Goal: Transaction & Acquisition: Subscribe to service/newsletter

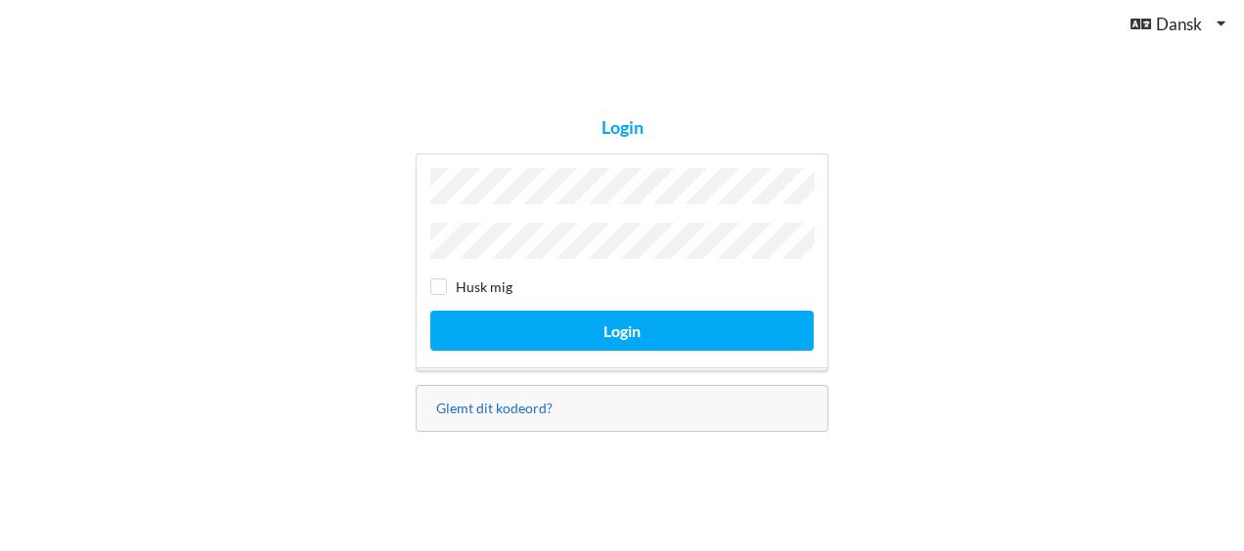
click at [508, 400] on link "Glemt dit kodeord?" at bounding box center [494, 408] width 116 height 17
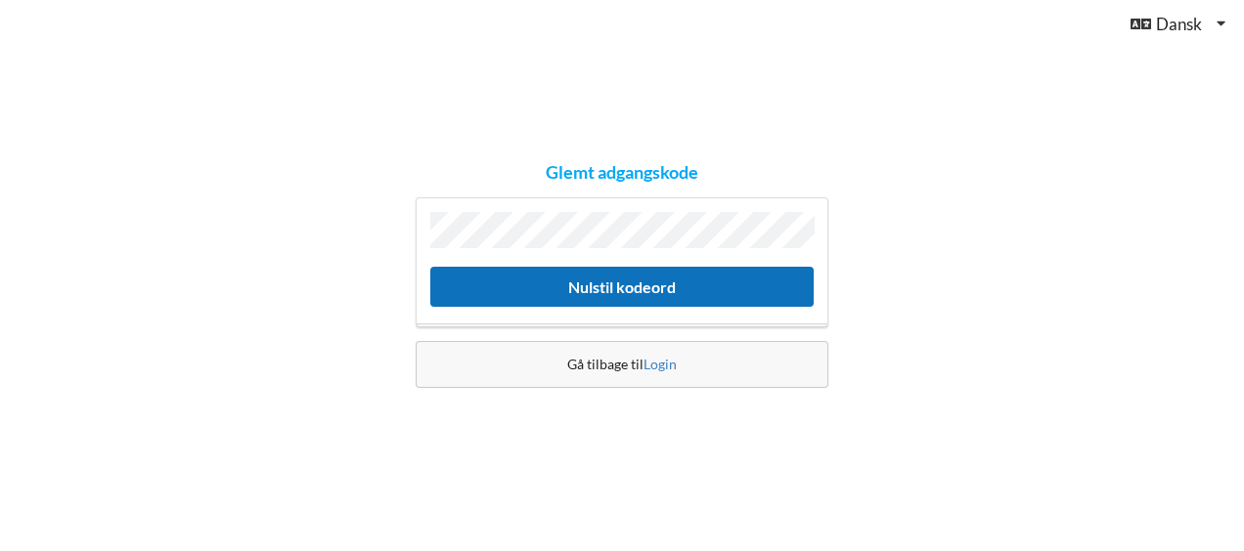
click at [665, 287] on button "Nulstil kodeord" at bounding box center [621, 287] width 383 height 40
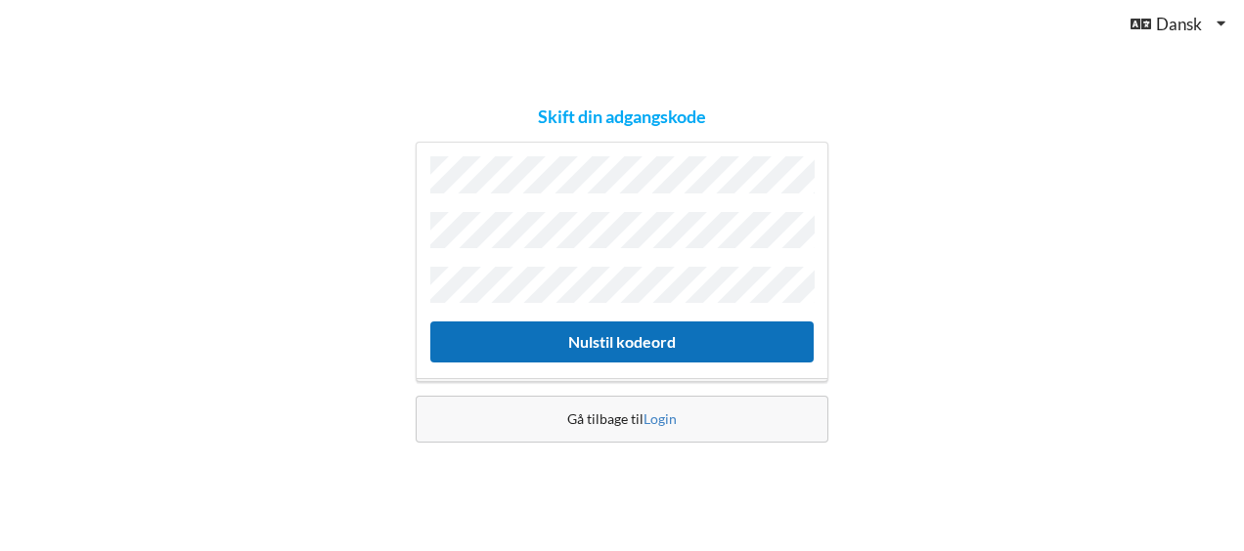
click at [575, 344] on button "Nulstil kodeord" at bounding box center [621, 342] width 383 height 40
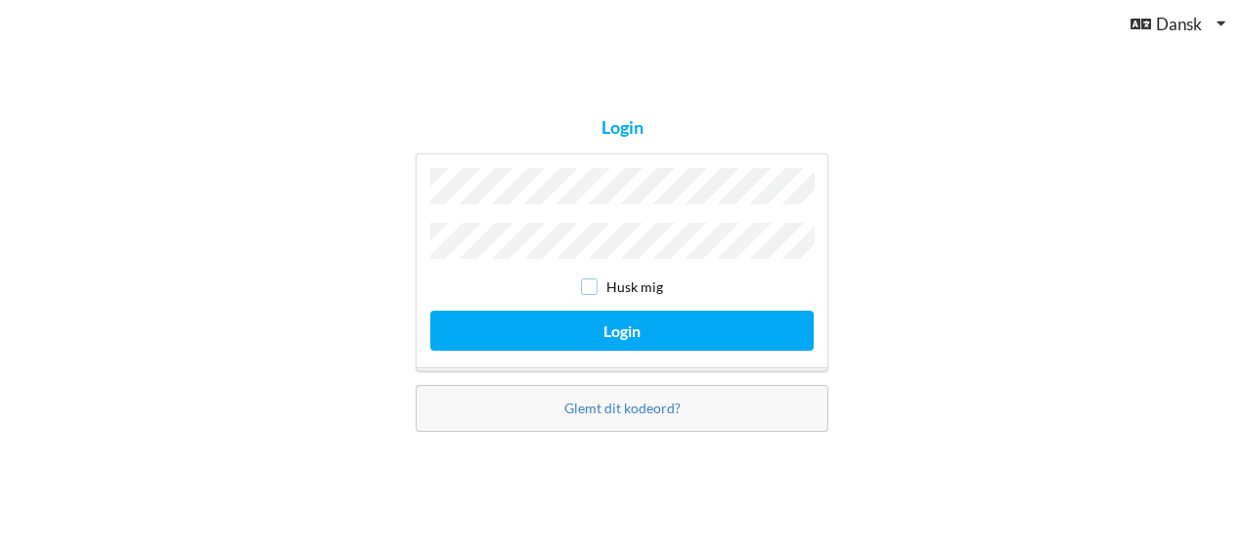
click at [588, 283] on input "checkbox" at bounding box center [589, 287] width 17 height 17
checkbox input "true"
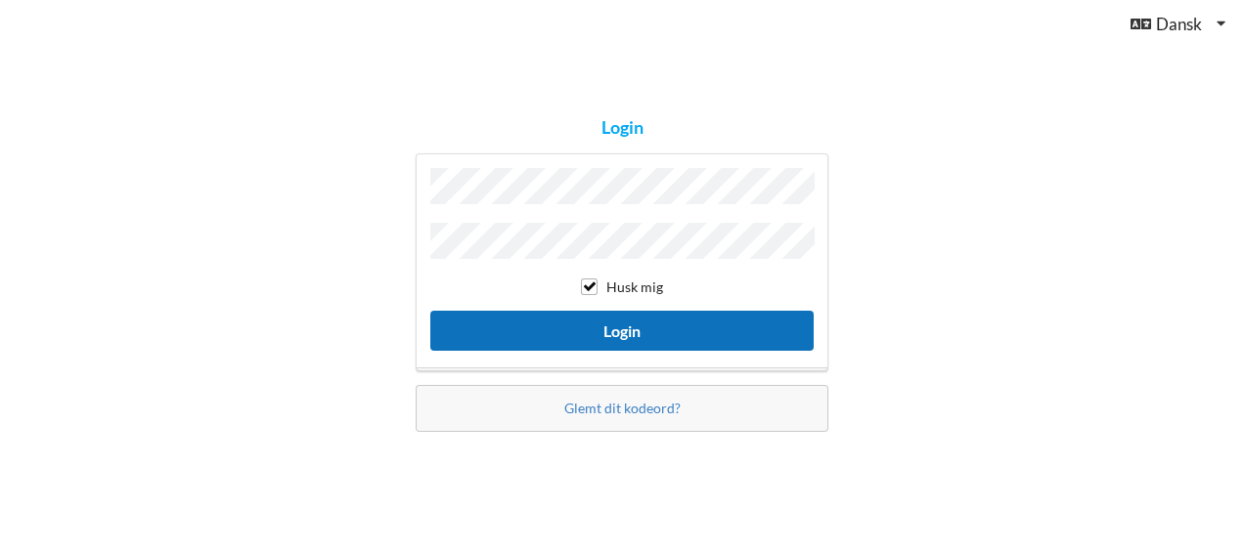
click at [616, 331] on button "Login" at bounding box center [621, 331] width 383 height 40
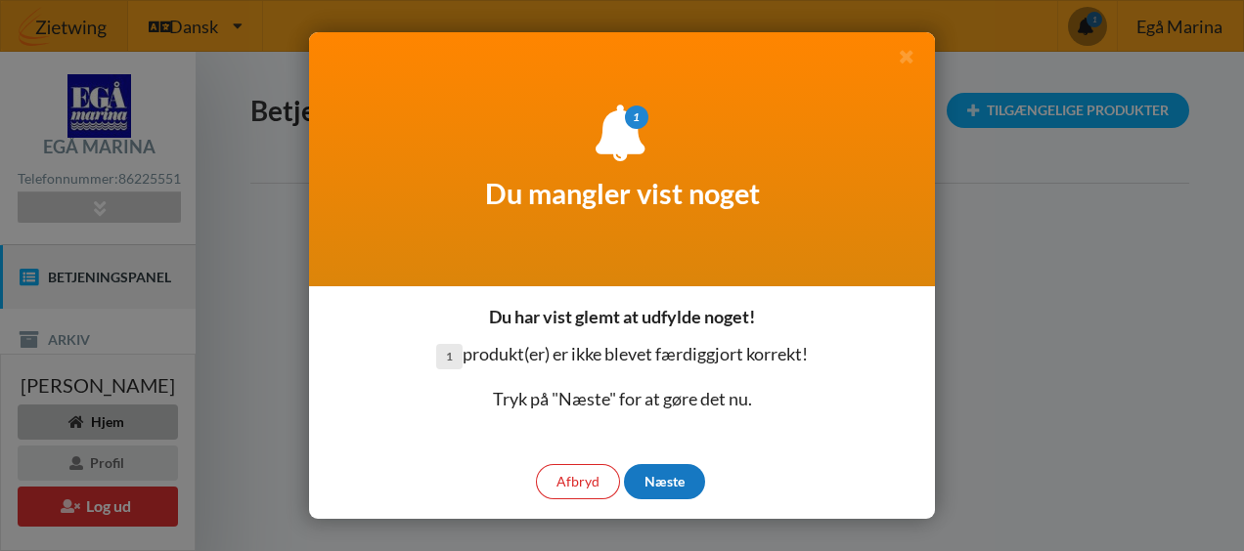
click at [661, 471] on div "Næste" at bounding box center [664, 481] width 81 height 35
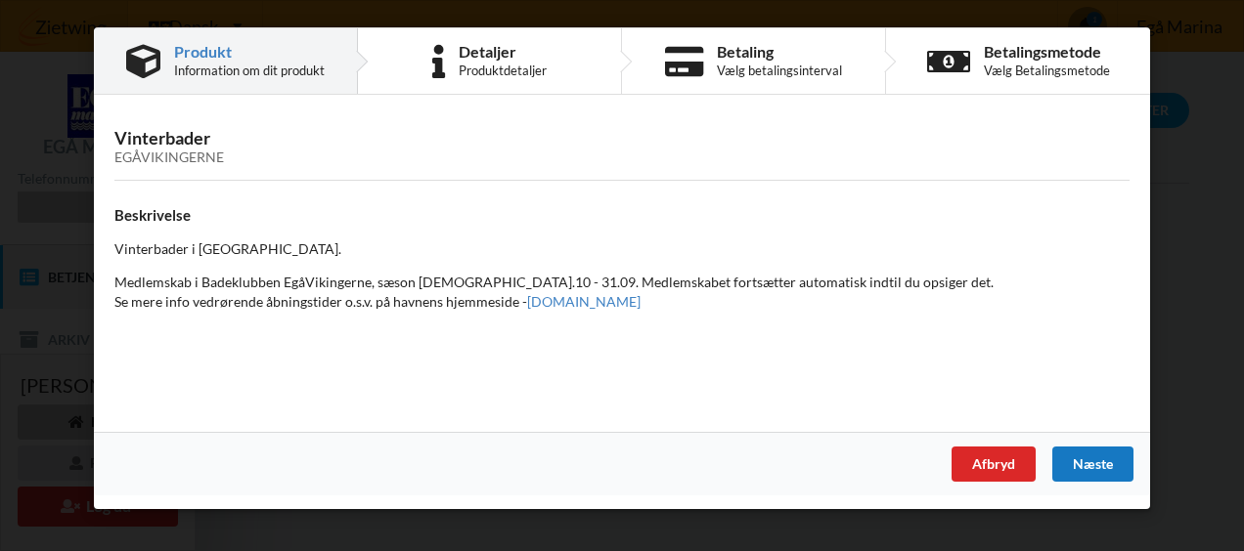
click at [1084, 473] on div "Næste" at bounding box center [1092, 464] width 81 height 35
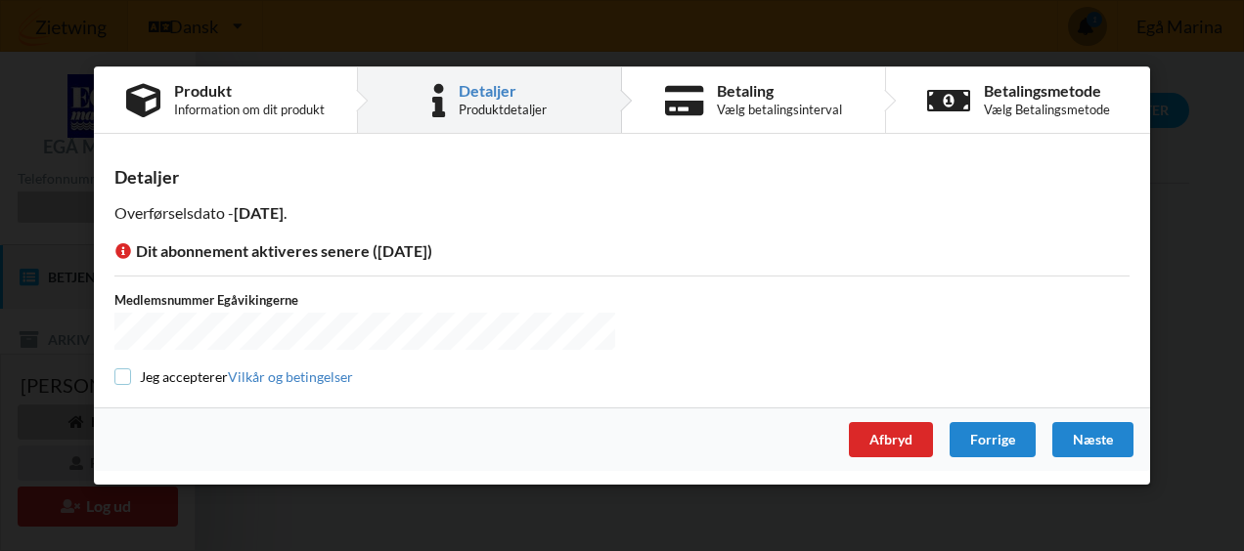
click at [124, 379] on input "checkbox" at bounding box center [122, 377] width 17 height 17
checkbox input "true"
click at [1070, 428] on div "Næste" at bounding box center [1092, 439] width 81 height 35
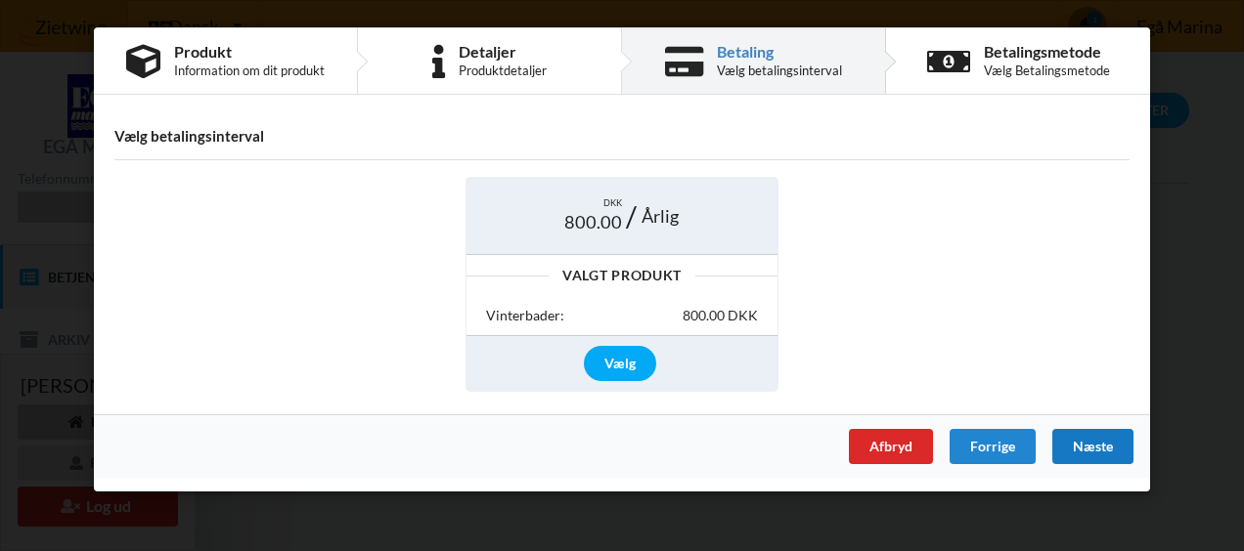
click at [1085, 444] on div "Næste" at bounding box center [1092, 446] width 81 height 35
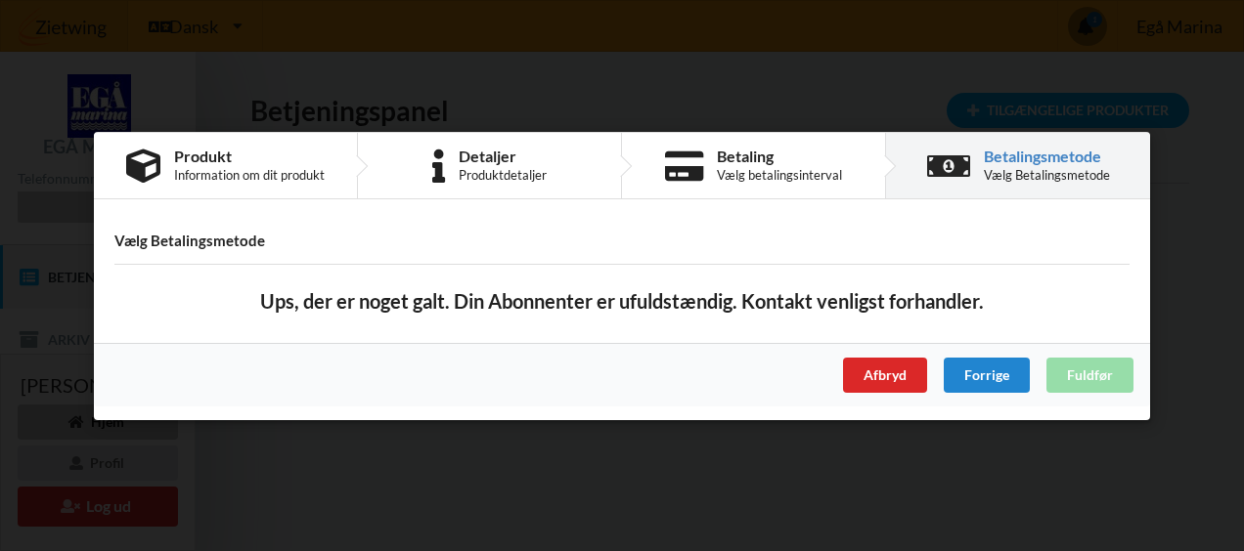
click at [204, 244] on h4 "Vælg Betalingsmetode" at bounding box center [621, 241] width 1015 height 19
click at [519, 301] on b "Ups, der er noget galt. Din Abonnenter er ufuldstændig. Kontakt venligst forhan…" at bounding box center [621, 300] width 723 height 27
click at [1001, 370] on div "Forrige" at bounding box center [986, 374] width 86 height 35
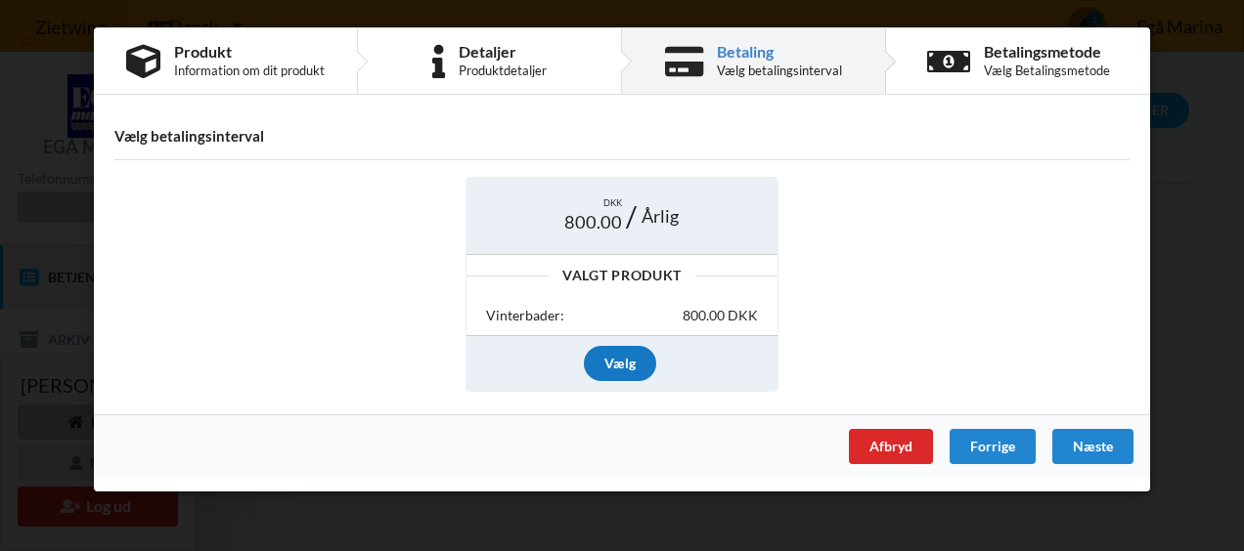
click at [628, 358] on div "Vælg" at bounding box center [620, 363] width 72 height 35
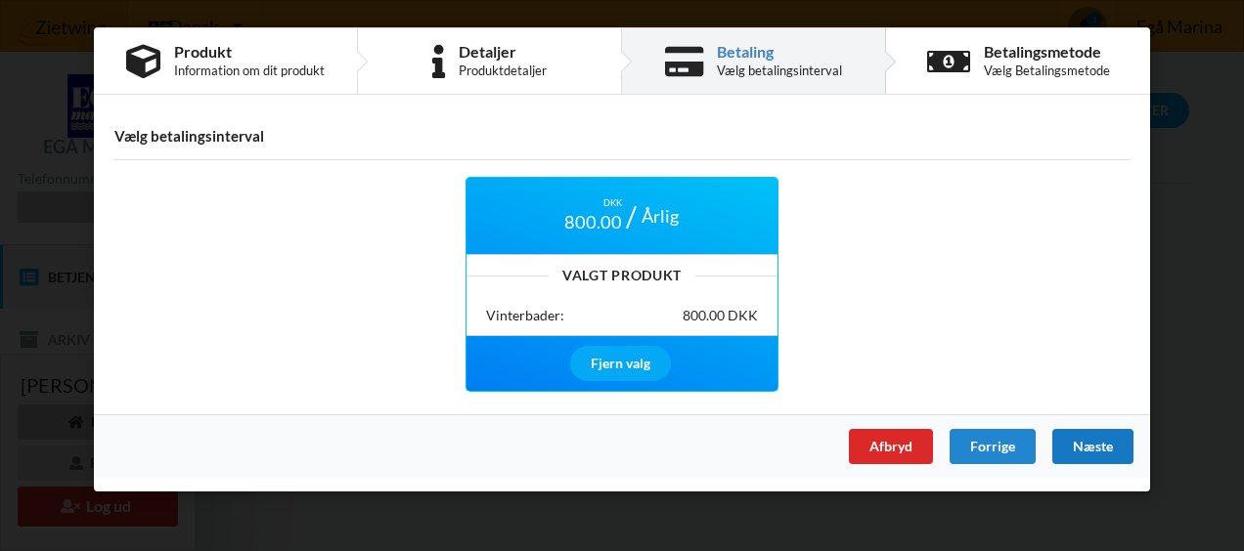
click at [1070, 446] on div "Næste" at bounding box center [1092, 446] width 81 height 35
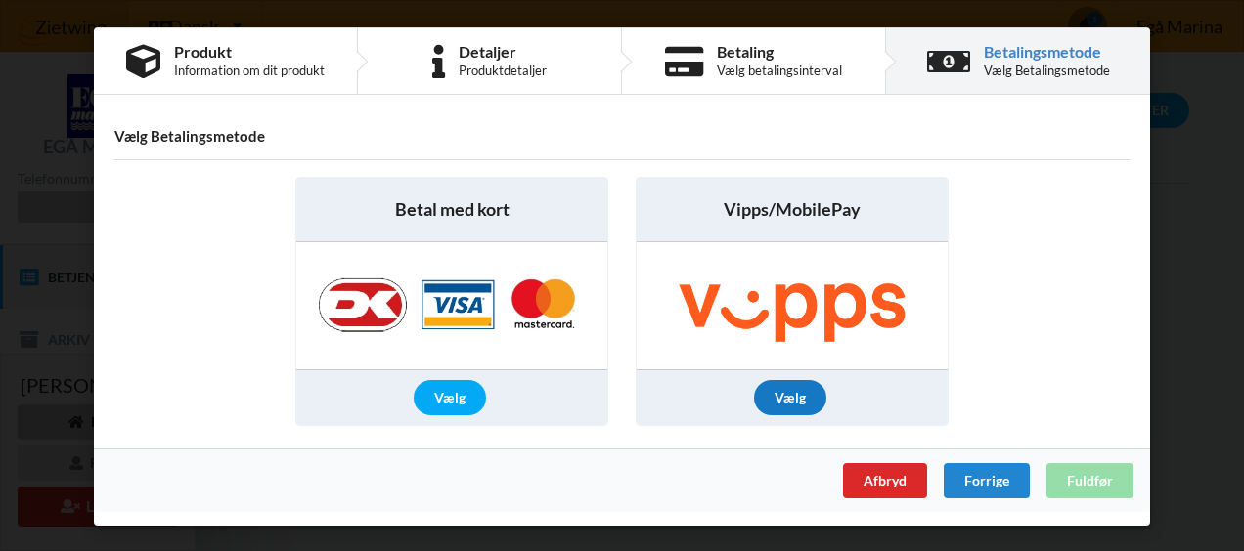
click at [794, 391] on div "Vælg" at bounding box center [790, 397] width 72 height 35
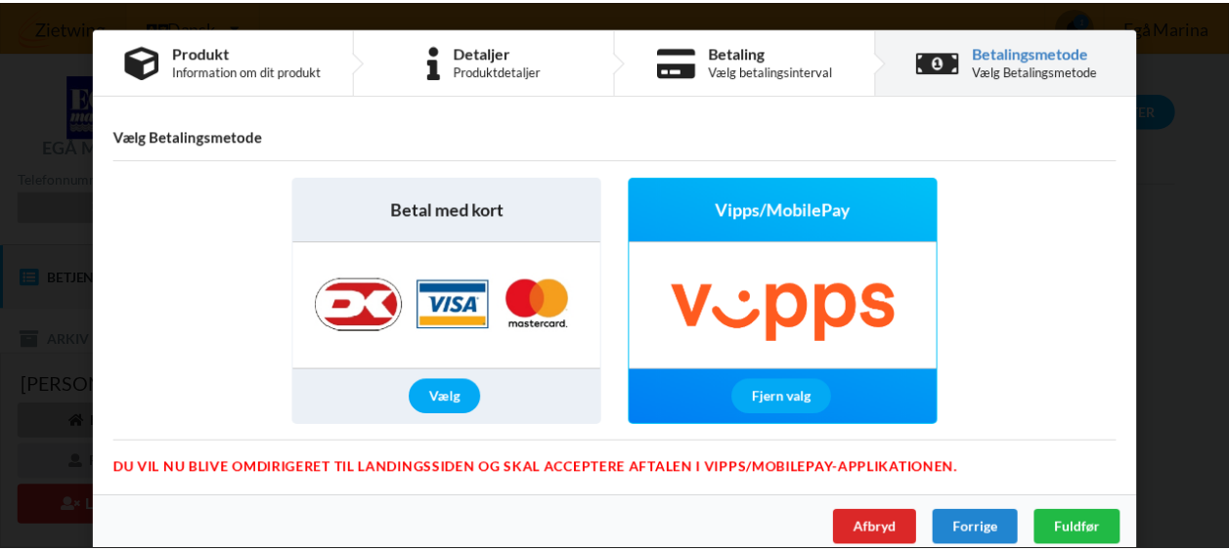
scroll to position [20, 0]
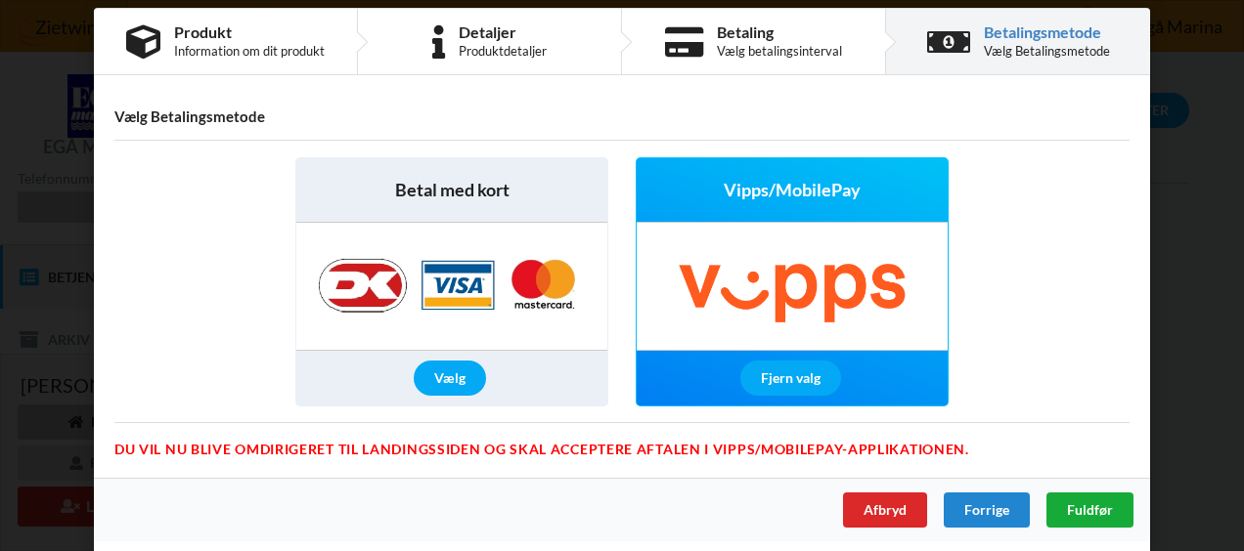
click at [1085, 502] on span "Fuldfør" at bounding box center [1090, 510] width 46 height 17
click at [430, 368] on div "Vælg" at bounding box center [450, 378] width 72 height 35
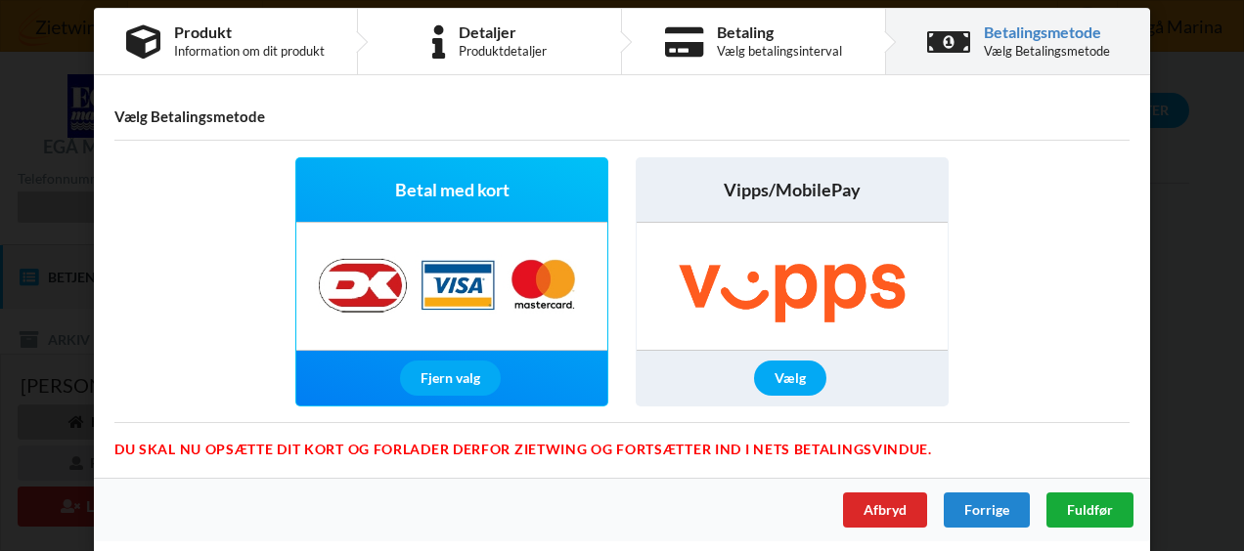
click at [1077, 493] on div "Fuldfør" at bounding box center [1089, 510] width 87 height 35
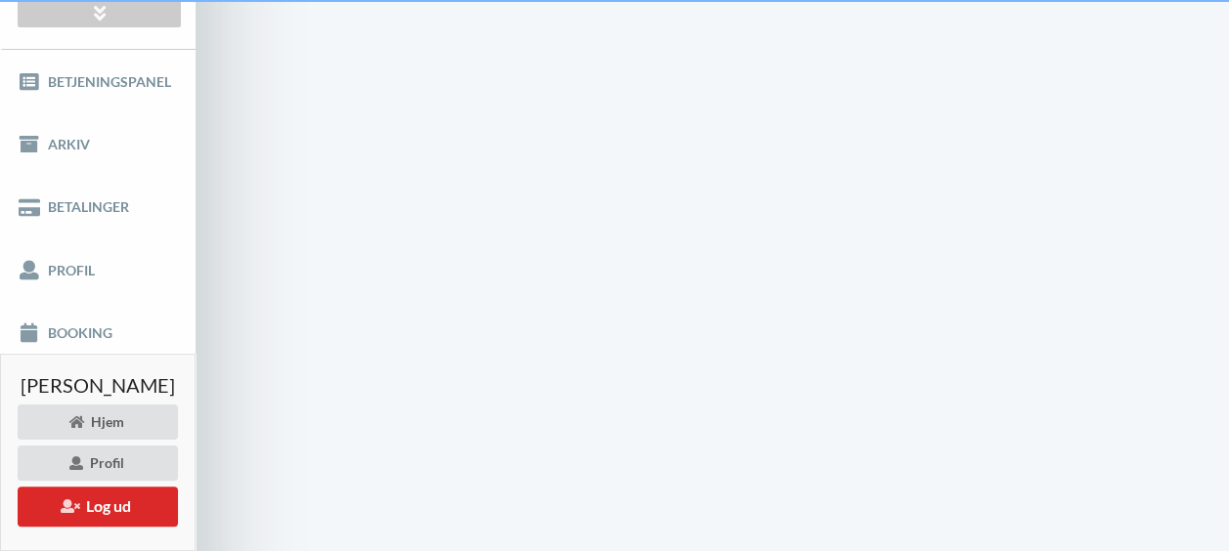
scroll to position [84, 0]
